Goal: Task Accomplishment & Management: Use online tool/utility

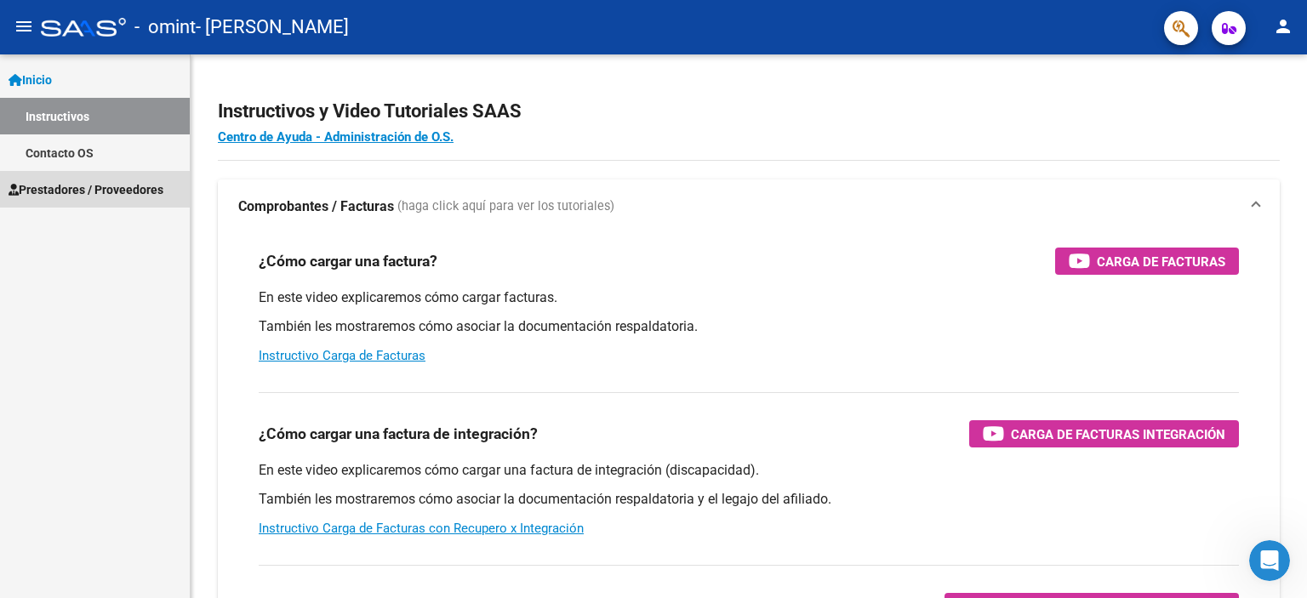
click at [73, 185] on span "Prestadores / Proveedores" at bounding box center [86, 189] width 155 height 19
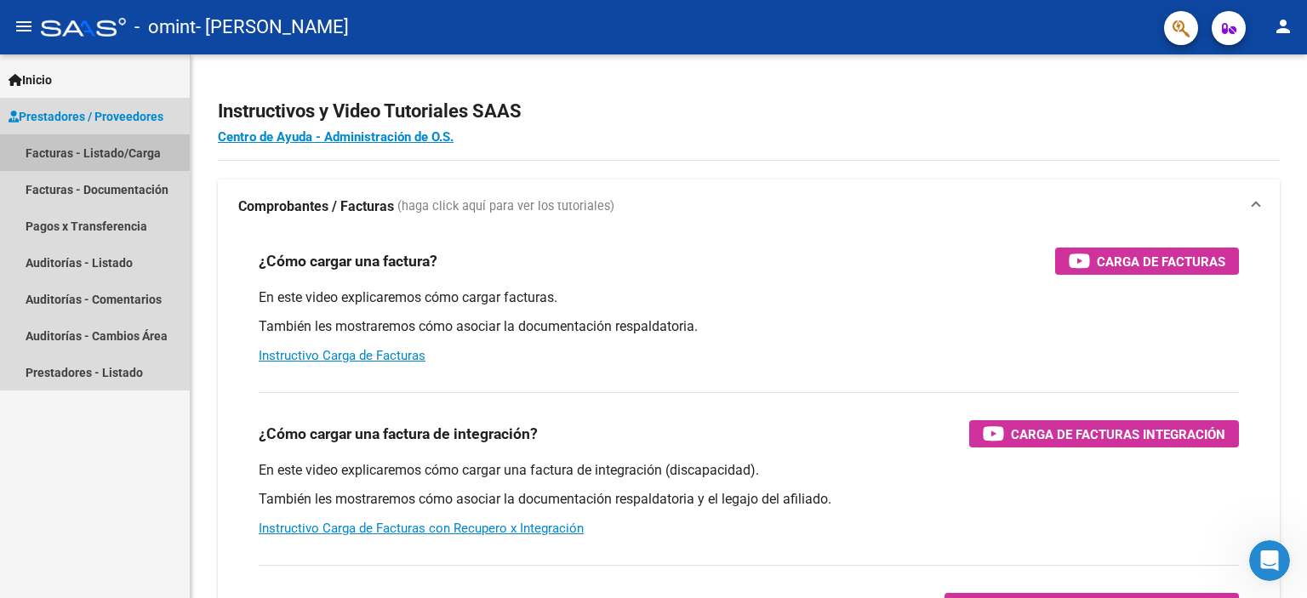
click at [120, 151] on link "Facturas - Listado/Carga" at bounding box center [95, 152] width 190 height 37
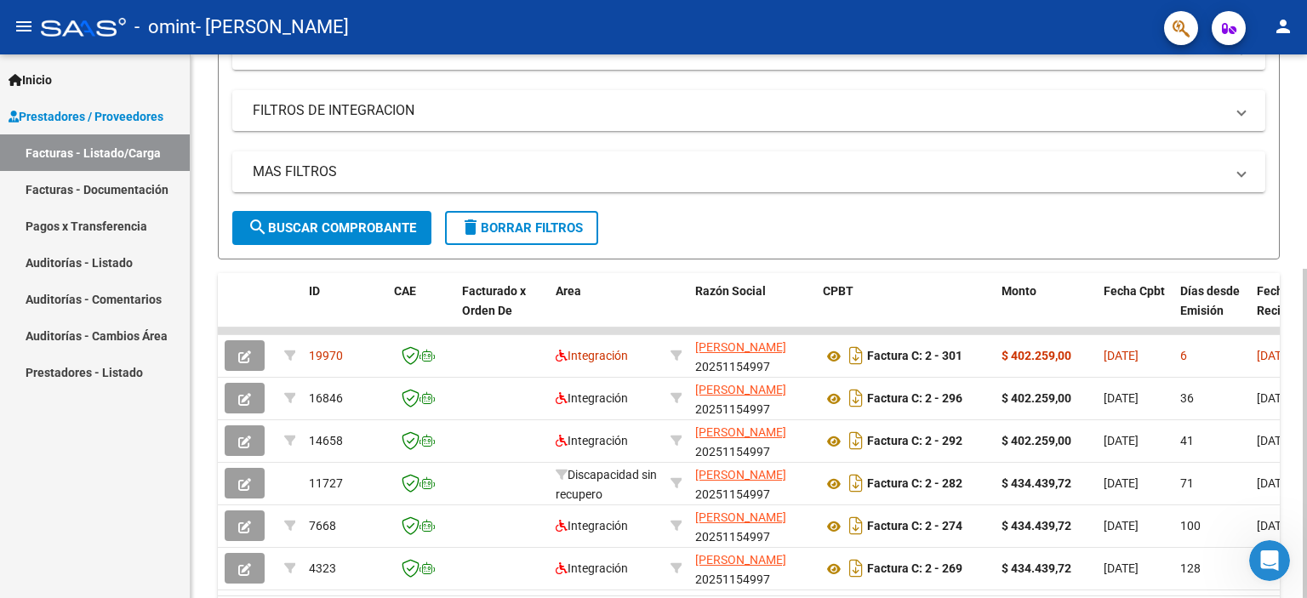
scroll to position [264, 0]
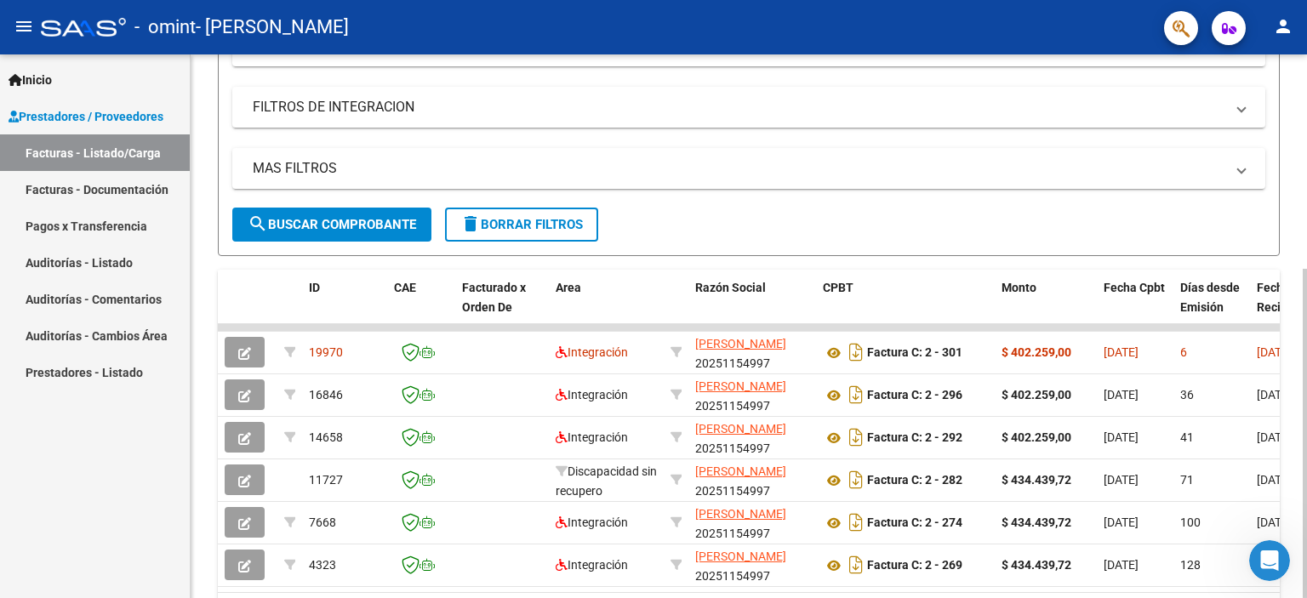
click at [1306, 288] on div at bounding box center [1305, 433] width 4 height 329
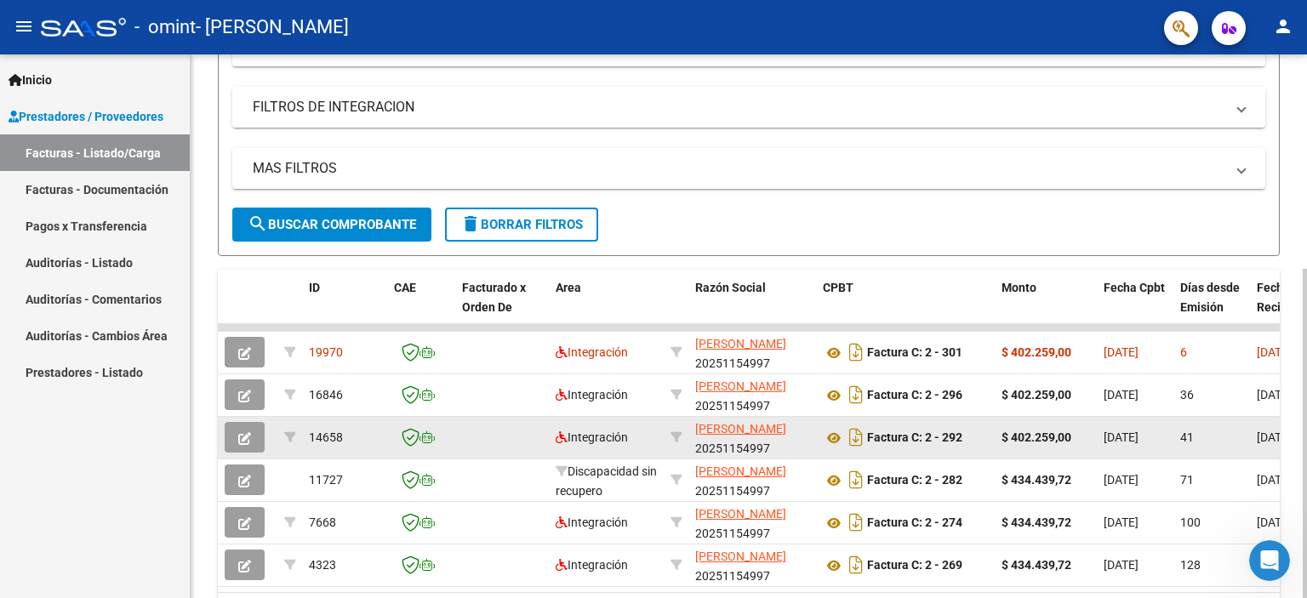
click at [244, 438] on icon "button" at bounding box center [244, 438] width 13 height 13
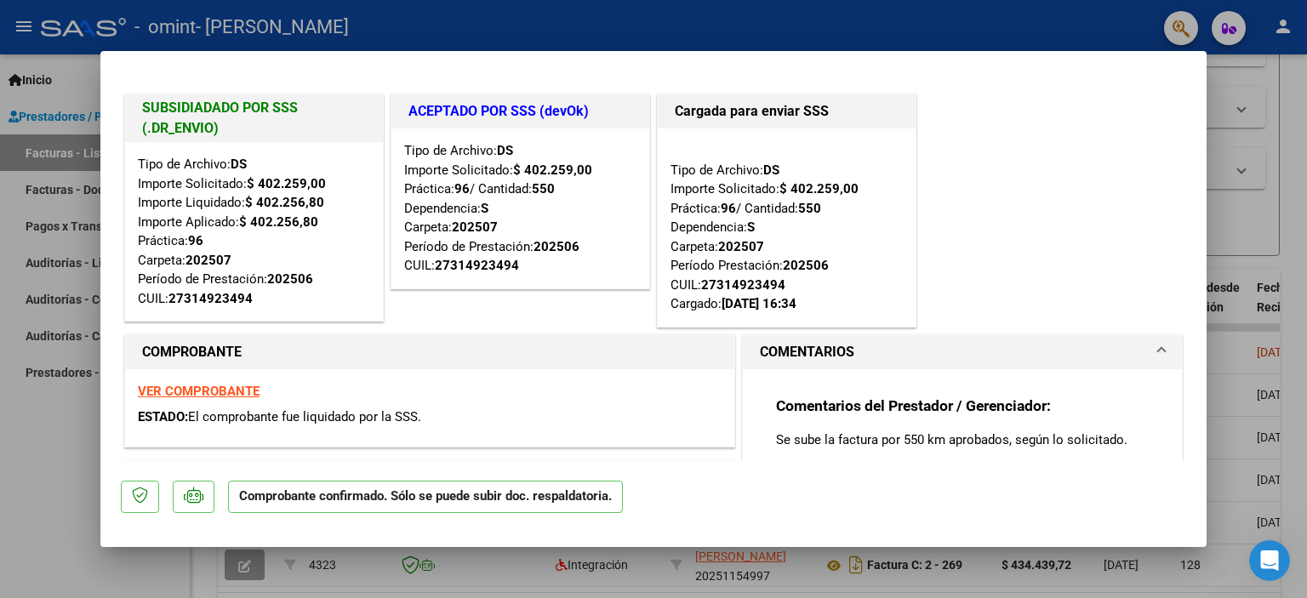
click at [1303, 131] on div at bounding box center [653, 299] width 1307 height 598
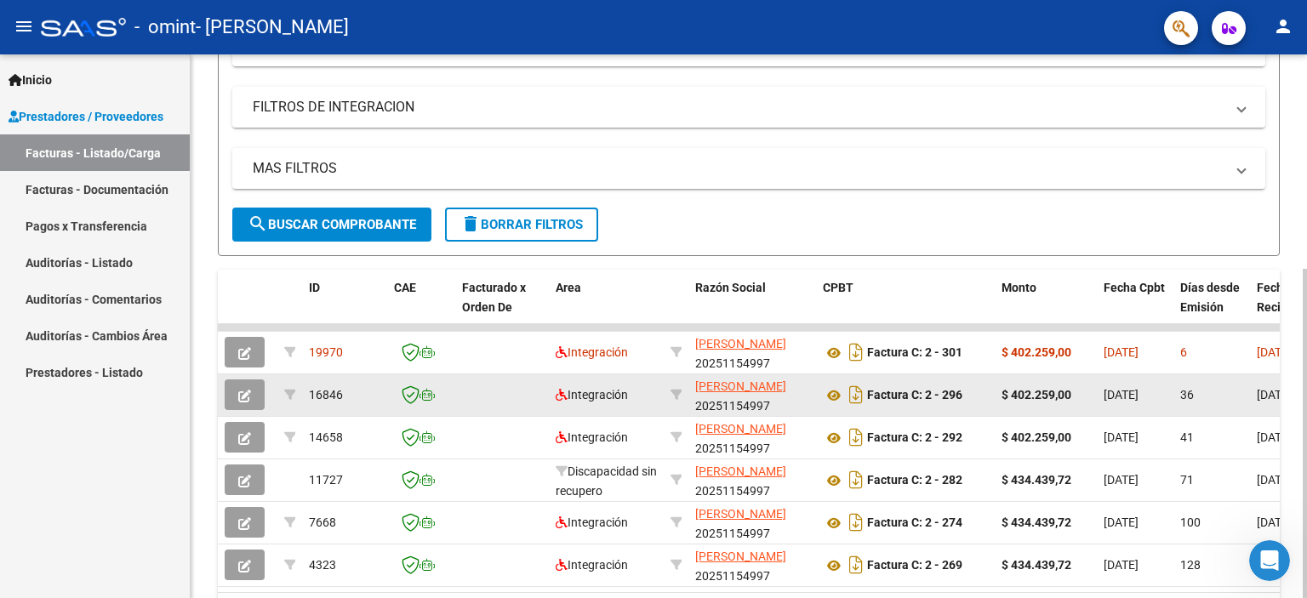
click at [243, 395] on icon "button" at bounding box center [244, 396] width 13 height 13
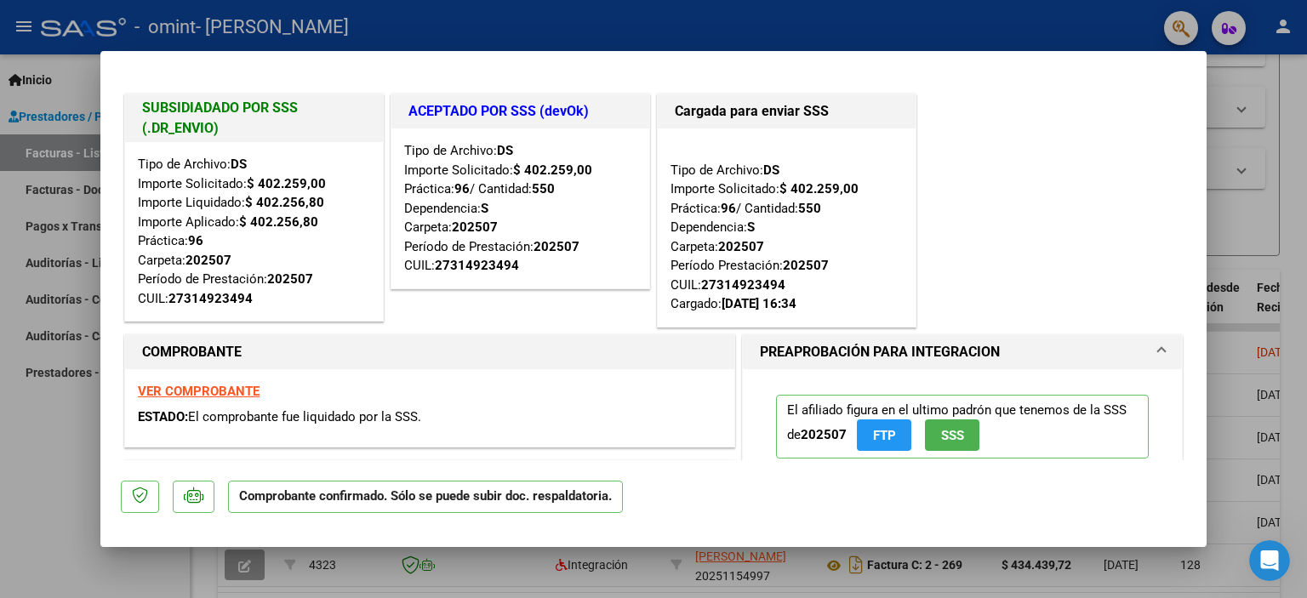
click at [1305, 172] on div at bounding box center [653, 299] width 1307 height 598
